Goal: Check status

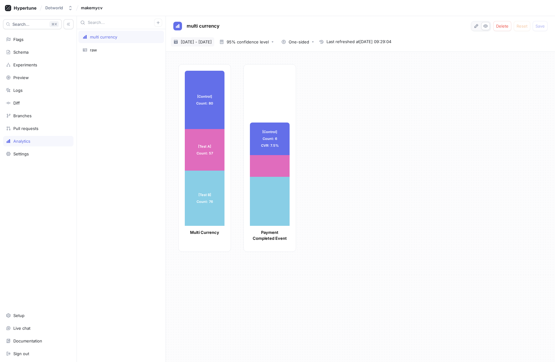
click at [193, 40] on span "[DATE] - [DATE]" at bounding box center [196, 42] width 31 height 6
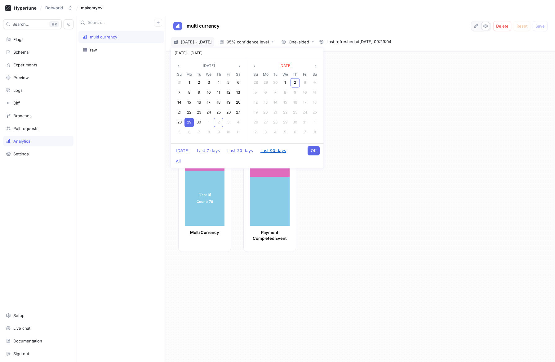
click at [266, 152] on button "Last 90 days" at bounding box center [273, 150] width 32 height 9
type textarea "x"
type input "[DATE] ~ [DATE]"
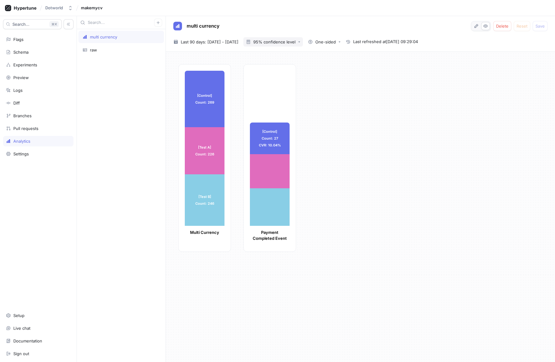
click at [303, 44] on button "95% confidence level" at bounding box center [273, 41] width 60 height 9
click at [323, 113] on div "[Control] Count: 269 [Control] Count: 269 [Test A] Count: 226 [Test A] Count: 2…" at bounding box center [364, 159] width 372 height 191
click at [273, 47] on div "multi currency Delete Reset Save [DATE] ~ [DATE] Last 90 days: [DATE] - [DATE] …" at bounding box center [360, 34] width 389 height 36
click at [273, 46] on button "95% confidence level" at bounding box center [273, 41] width 60 height 9
click at [276, 78] on span "99% confidence level" at bounding box center [292, 75] width 46 height 5
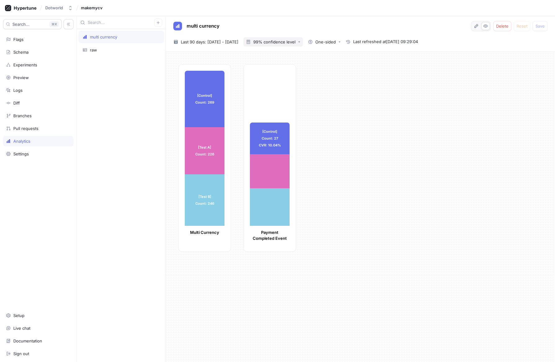
drag, startPoint x: 276, startPoint y: 38, endPoint x: 276, endPoint y: 41, distance: 3.4
click at [276, 38] on button "99% confidence level" at bounding box center [273, 41] width 60 height 9
click at [277, 86] on span "Bayesian probabilities" at bounding box center [292, 86] width 46 height 5
click at [282, 43] on div "Bayesian probabilities" at bounding box center [274, 42] width 42 height 4
click at [280, 71] on div "99% confidence level" at bounding box center [290, 76] width 61 height 10
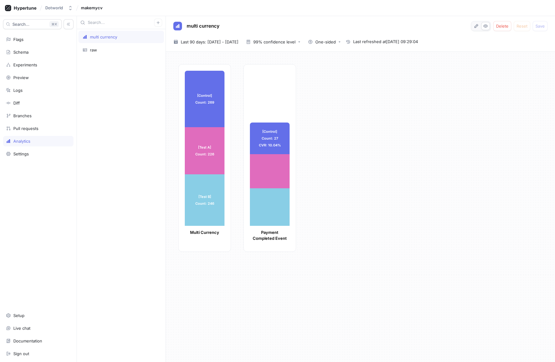
click at [335, 115] on div "[Control] Count: 269 [Control] Count: 269 [Test A] Count: 226 [Test A] Count: 2…" at bounding box center [364, 159] width 372 height 191
type textarea "x"
